Goal: Check status

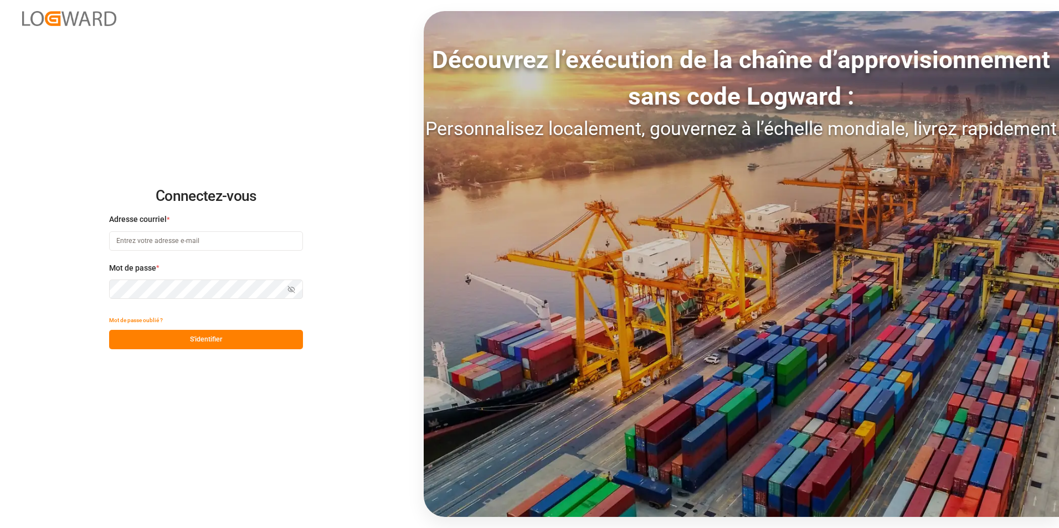
type input "[PERSON_NAME][EMAIL_ADDRESS][PERSON_NAME][DOMAIN_NAME]"
click at [222, 339] on button "S'identifier" at bounding box center [206, 339] width 194 height 19
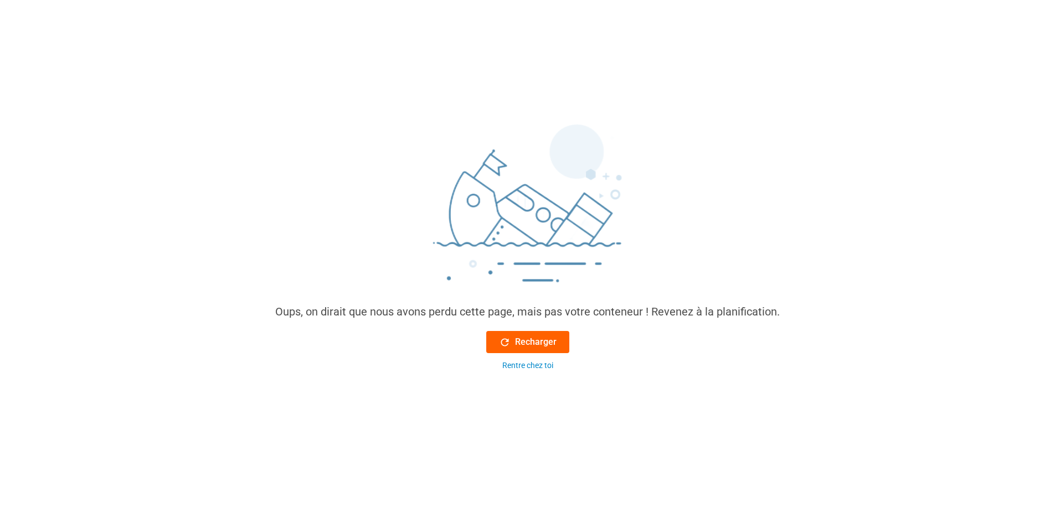
click at [553, 336] on font "Recharger" at bounding box center [536, 342] width 42 height 13
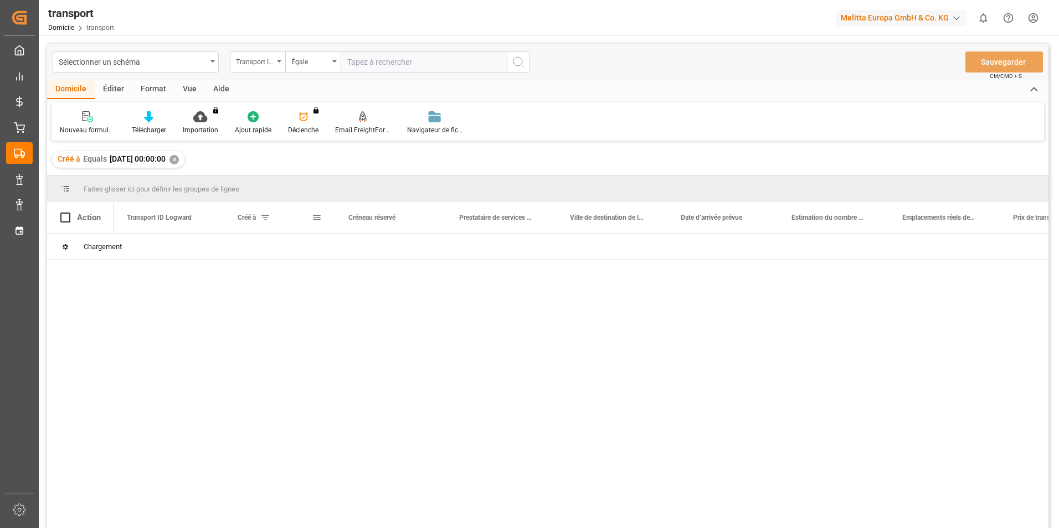
click at [268, 212] on div "Créé à" at bounding box center [275, 217] width 74 height 31
click at [264, 218] on span at bounding box center [265, 218] width 10 height 10
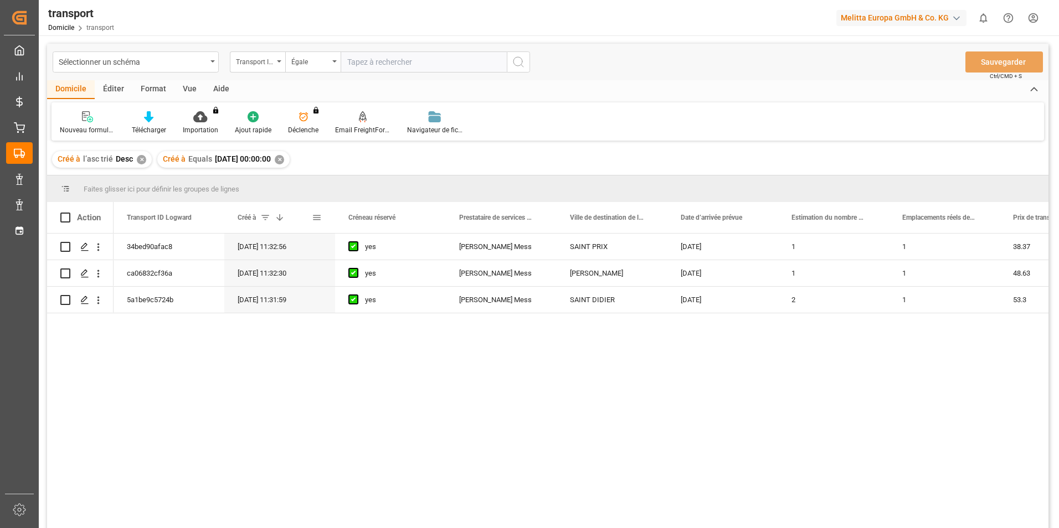
click at [317, 219] on span at bounding box center [317, 218] width 10 height 10
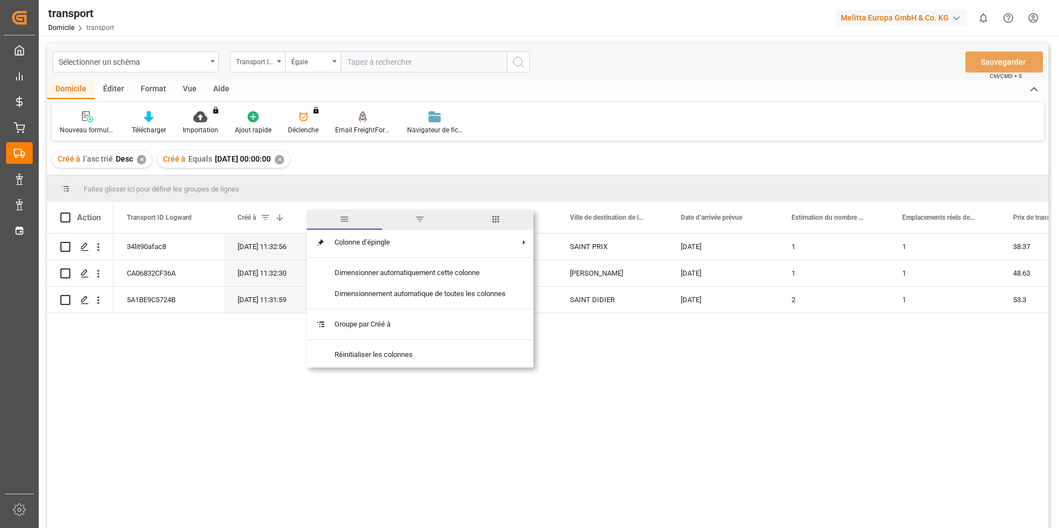
click at [418, 218] on span "filtre" at bounding box center [419, 220] width 75 height 20
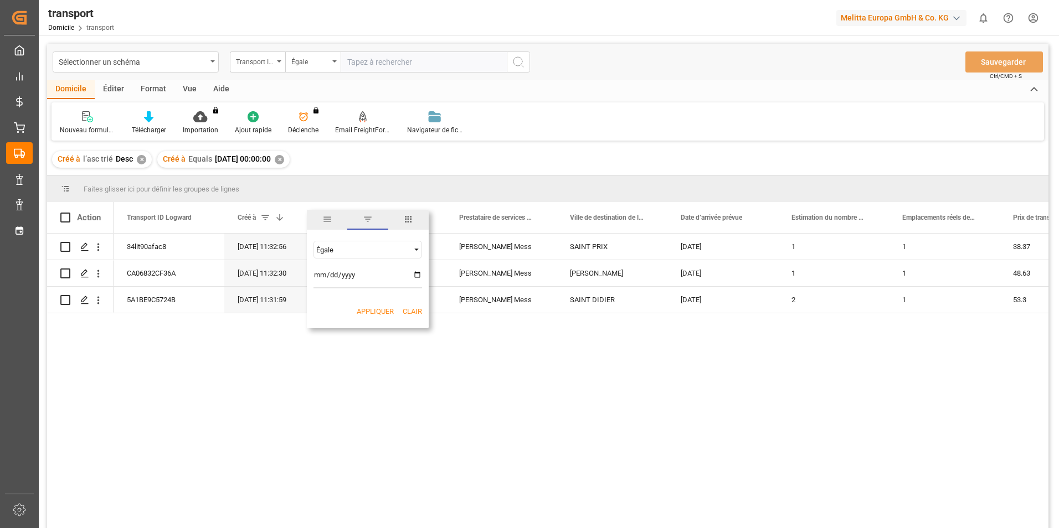
type input "[DATE]"
type input "222025-09-22"
type input "[DATE]"
click at [375, 311] on button "Appliquer" at bounding box center [375, 311] width 37 height 11
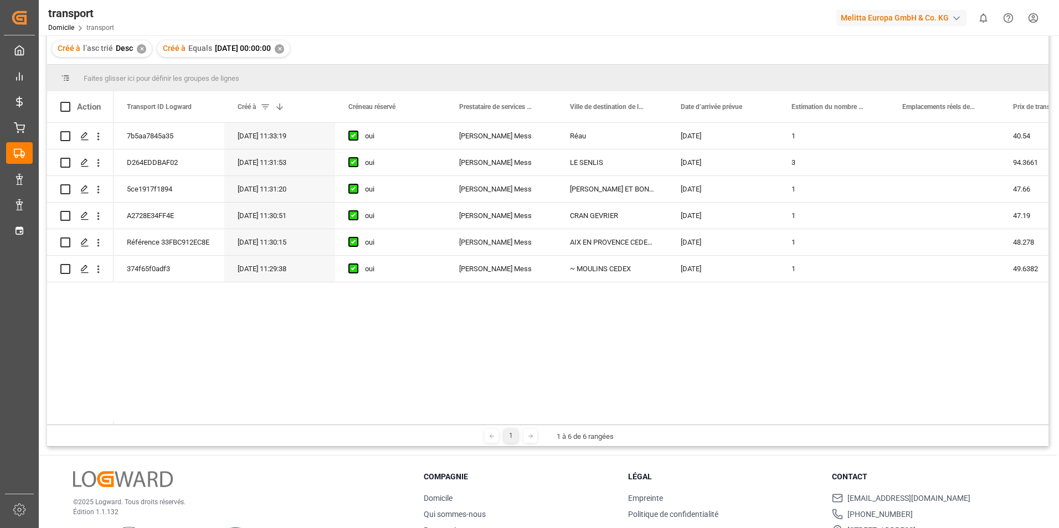
scroll to position [55, 0]
